Goal: Information Seeking & Learning: Find specific fact

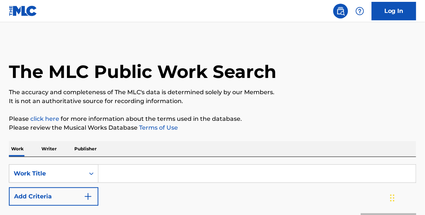
click at [116, 172] on input "Search Form" at bounding box center [257, 174] width 318 height 18
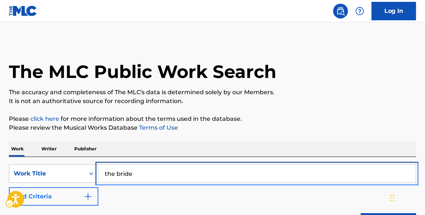
type input "the bride"
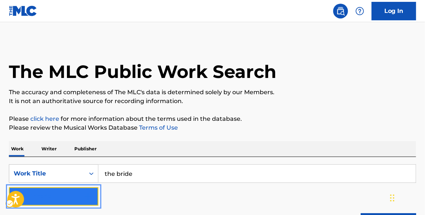
click at [88, 199] on img "Search Form" at bounding box center [88, 197] width 9 height 9
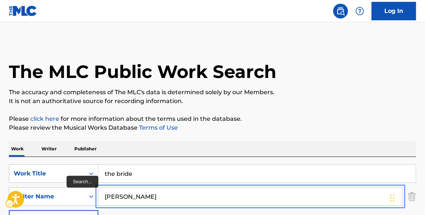
type input "wilkes"
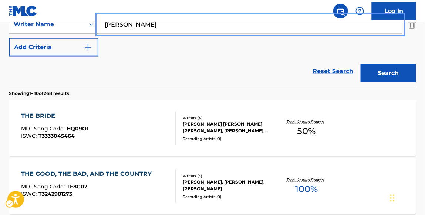
scroll to position [173, 0]
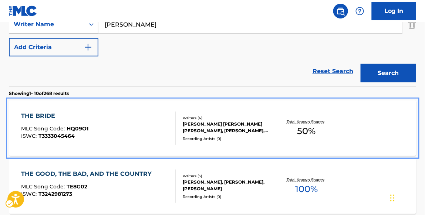
click at [56, 117] on div "THE BRIDE" at bounding box center [54, 116] width 67 height 9
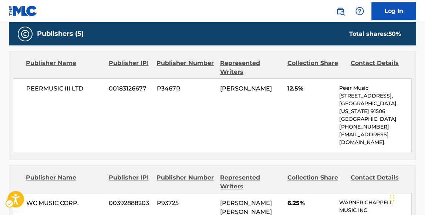
scroll to position [390, 0]
